Goal: Task Accomplishment & Management: Manage account settings

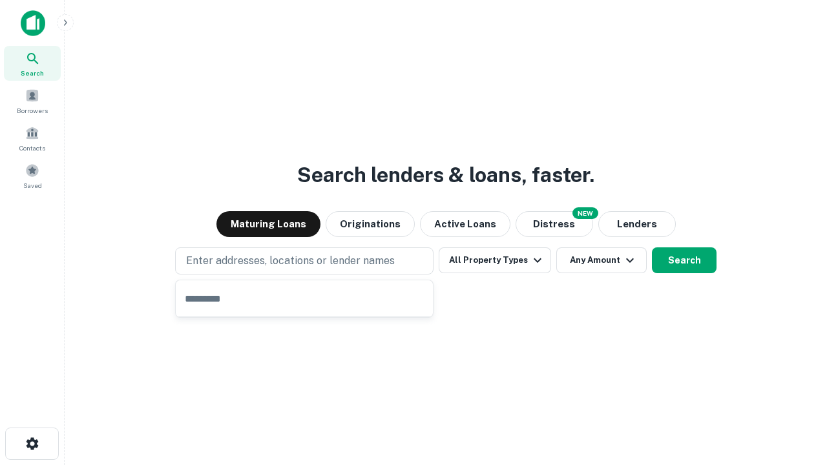
type input "**********"
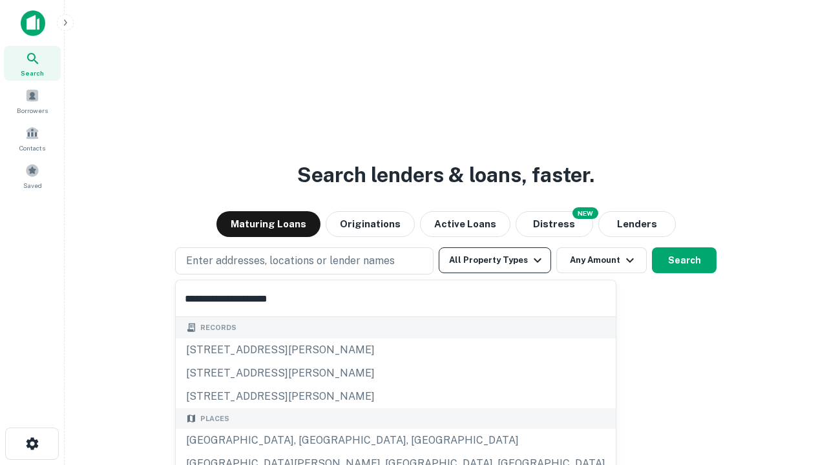
click at [309, 441] on div "[GEOGRAPHIC_DATA], [GEOGRAPHIC_DATA], [GEOGRAPHIC_DATA]" at bounding box center [396, 440] width 440 height 23
click at [495, 260] on button "All Property Types" at bounding box center [495, 261] width 112 height 26
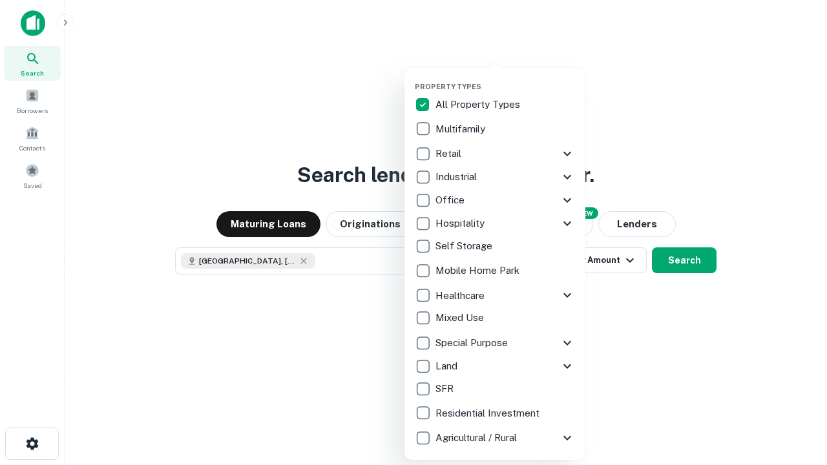
click at [505, 78] on button "button" at bounding box center [505, 78] width 181 height 1
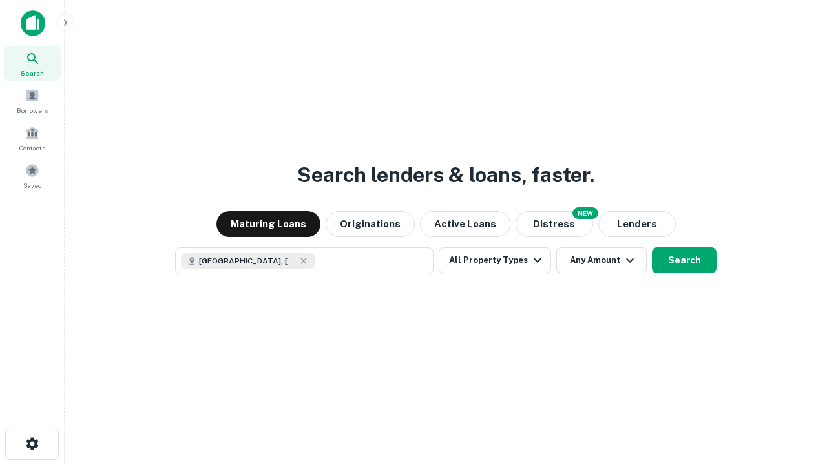
scroll to position [21, 0]
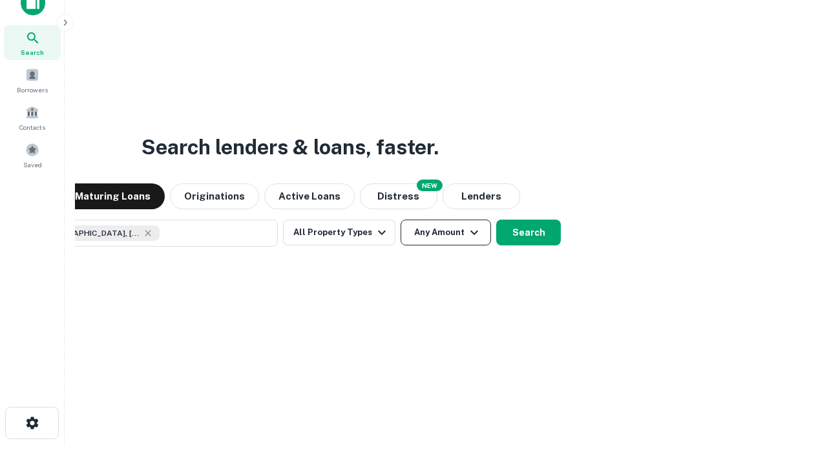
click at [401, 220] on button "Any Amount" at bounding box center [446, 233] width 90 height 26
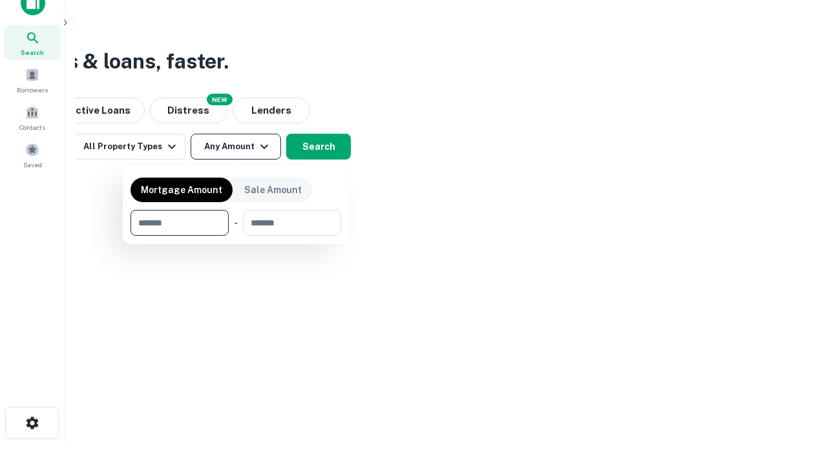
type input "*******"
click at [236, 236] on button "button" at bounding box center [236, 236] width 211 height 1
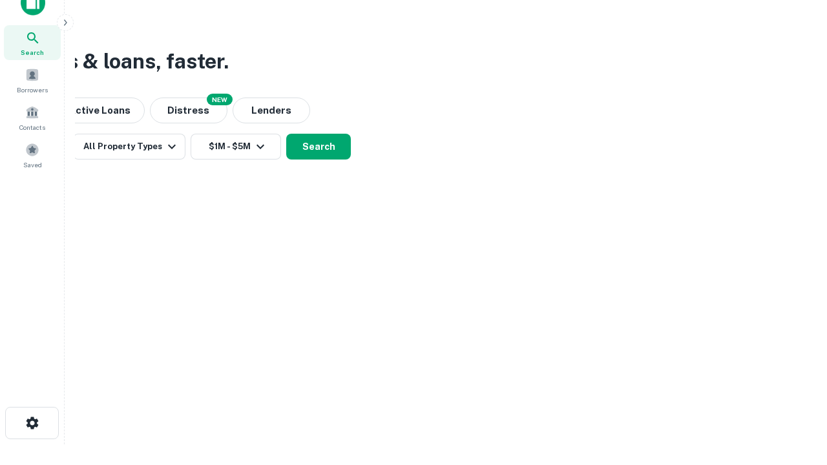
scroll to position [7, 238]
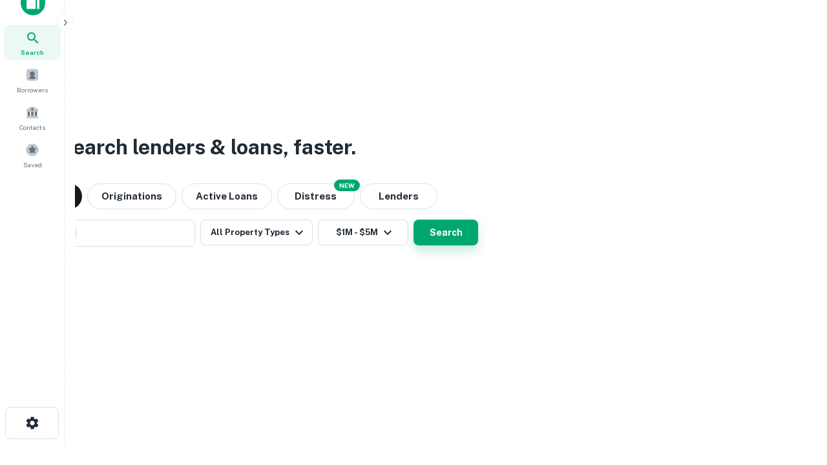
click at [414, 220] on button "Search" at bounding box center [446, 233] width 65 height 26
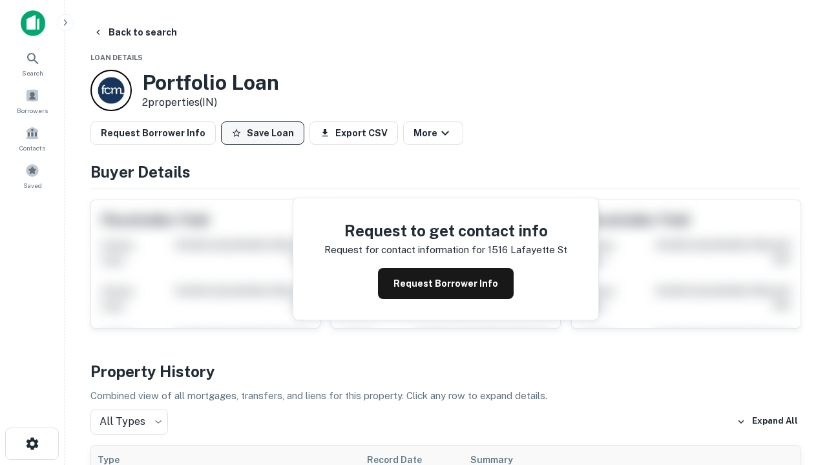
click at [262, 133] on button "Save Loan" at bounding box center [262, 132] width 83 height 23
click at [266, 133] on button "Loan Saved" at bounding box center [265, 132] width 89 height 23
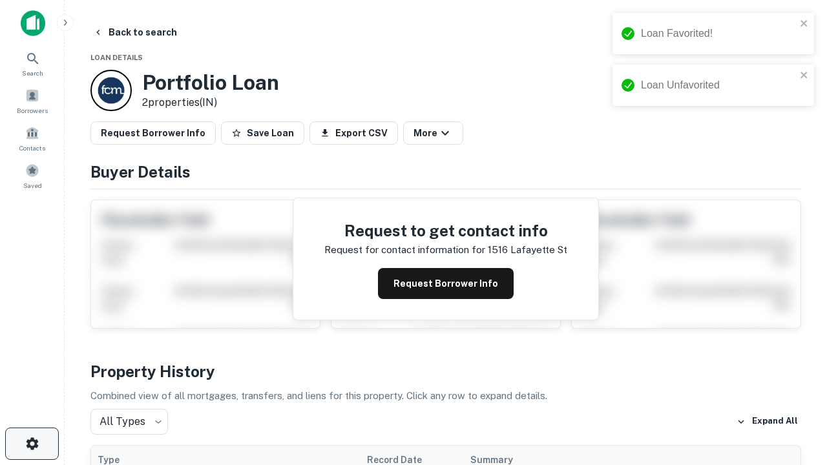
click at [32, 444] on icon "button" at bounding box center [33, 444] width 16 height 16
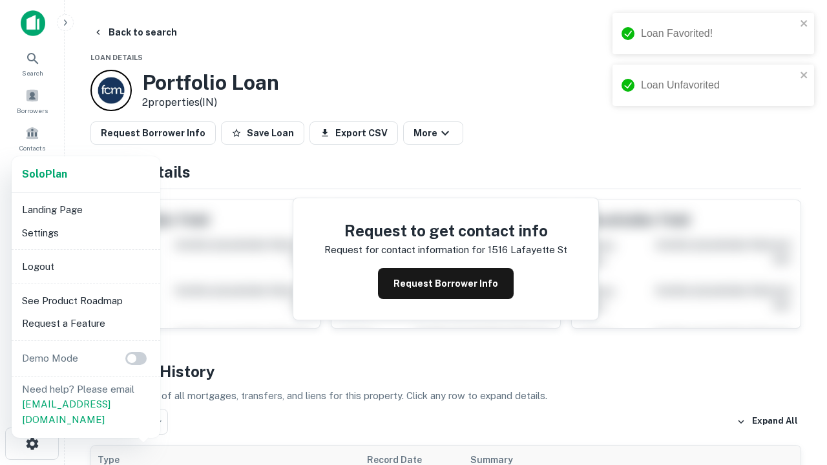
click at [85, 266] on li "Logout" at bounding box center [86, 266] width 138 height 23
